Goal: Find specific page/section: Find specific page/section

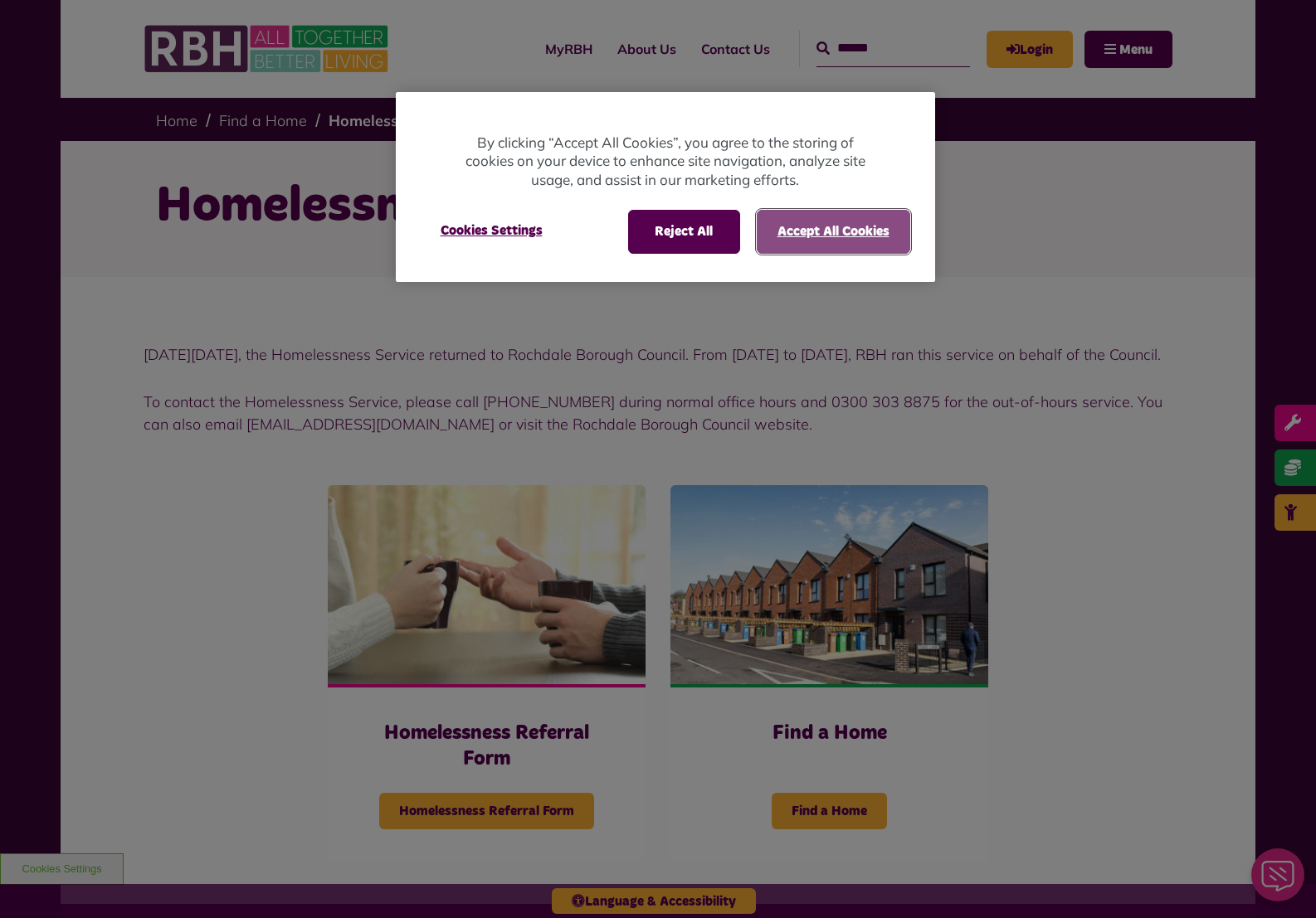
click at [803, 236] on button "Accept All Cookies" at bounding box center [833, 231] width 154 height 43
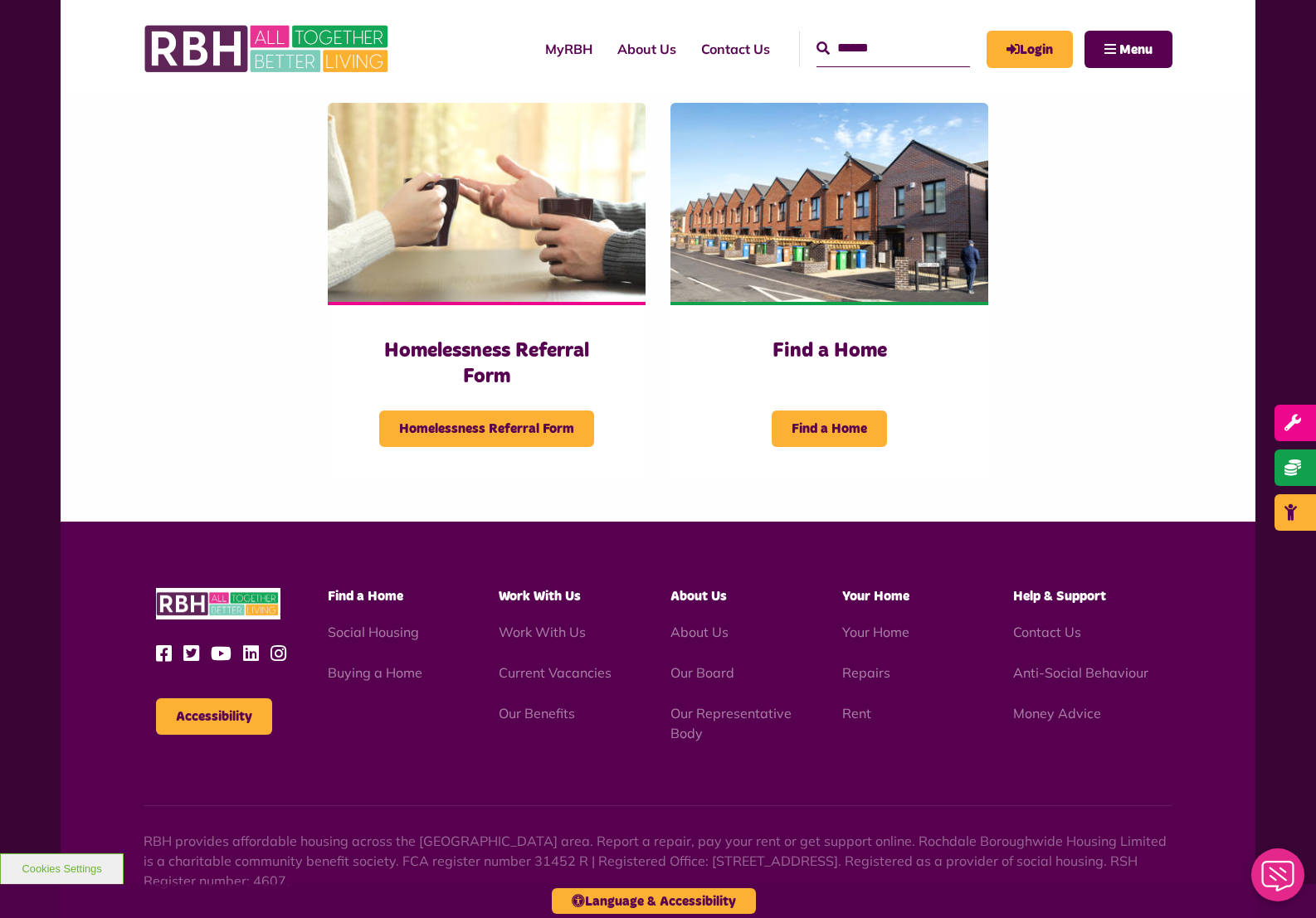
scroll to position [383, 0]
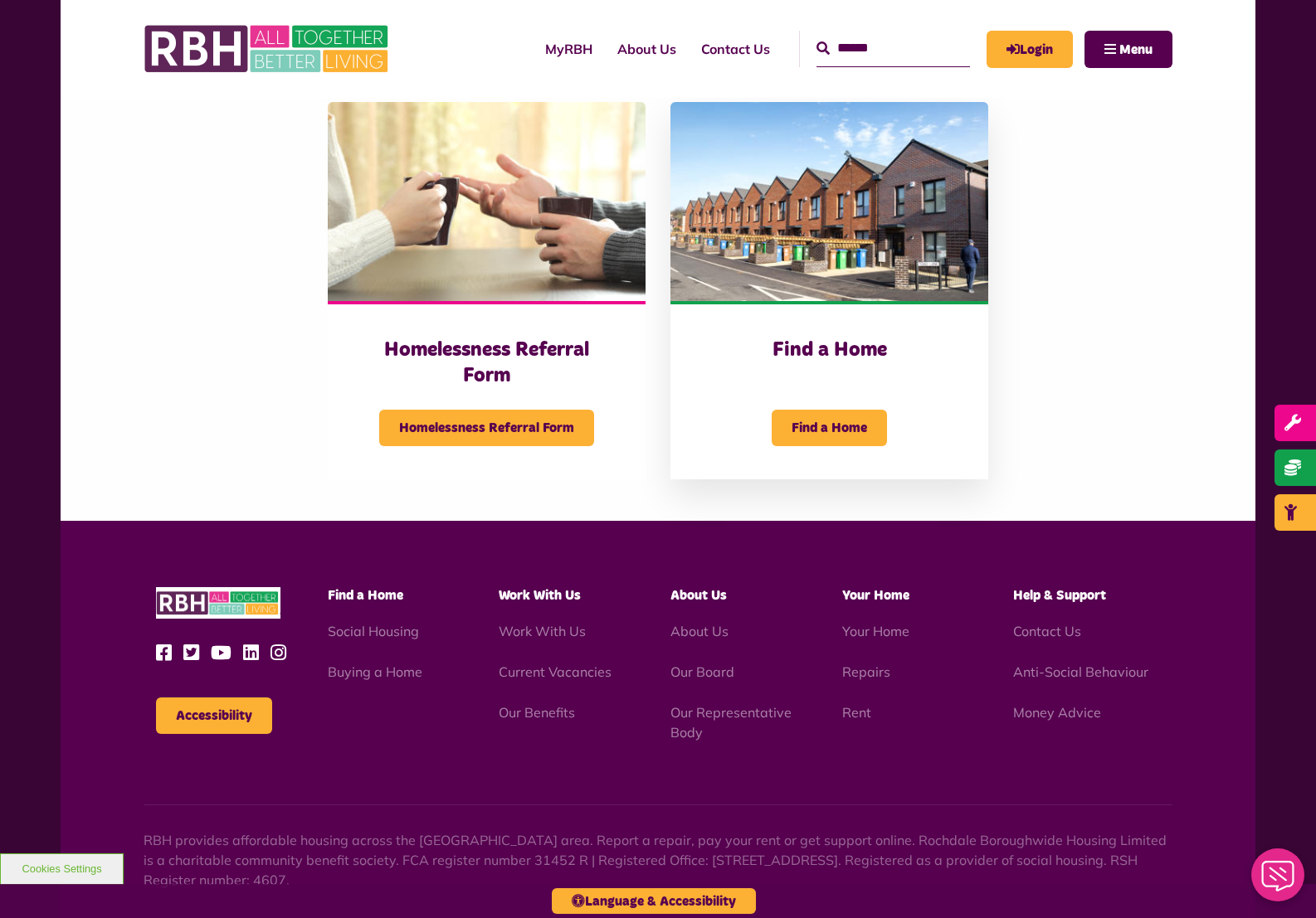
click at [844, 446] on span "Find a Home" at bounding box center [829, 428] width 115 height 37
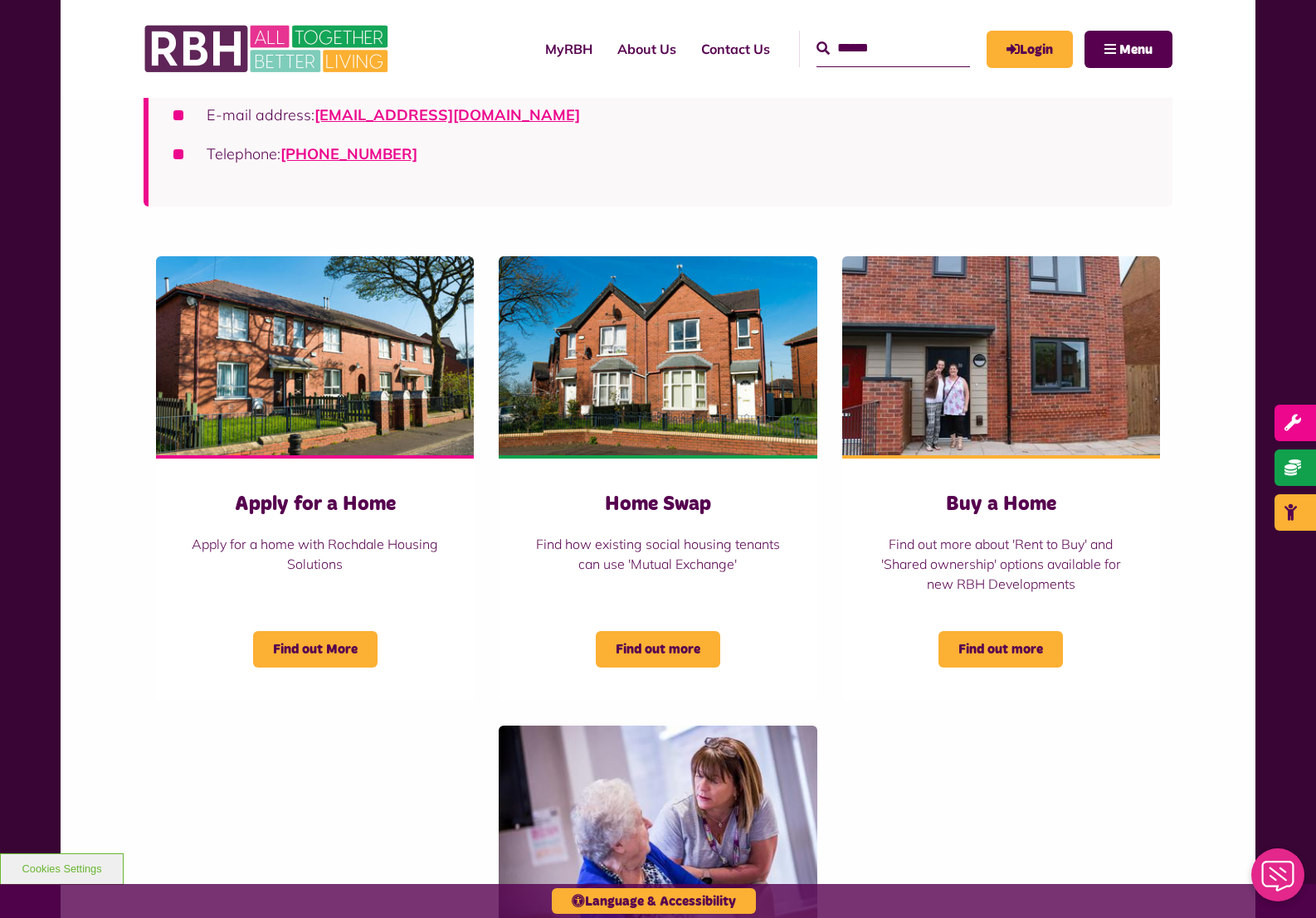
scroll to position [473, 0]
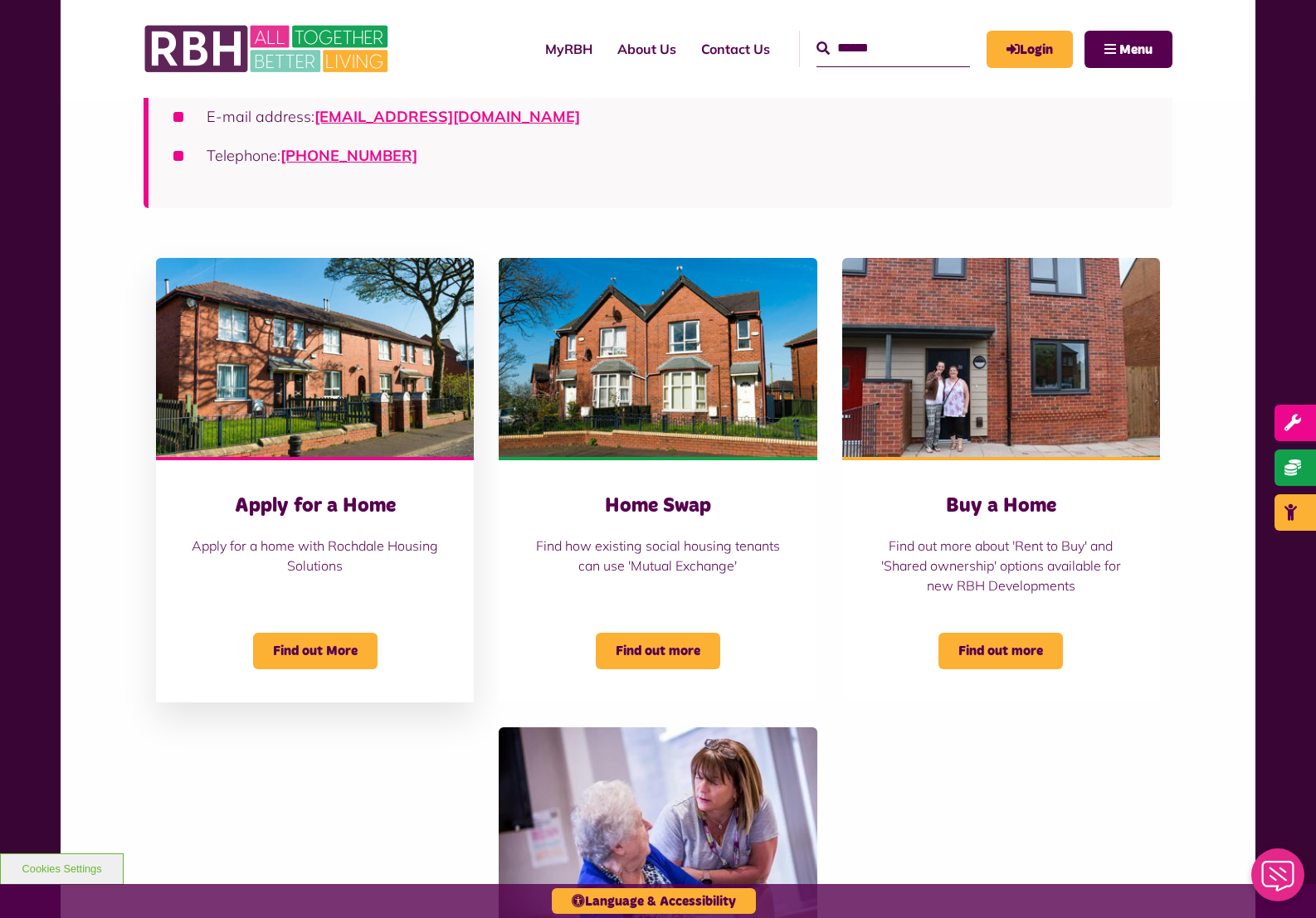
click at [317, 649] on span "Find out More" at bounding box center [315, 652] width 124 height 37
click at [372, 652] on span "Find out More" at bounding box center [315, 652] width 124 height 37
